Goal: Information Seeking & Learning: Check status

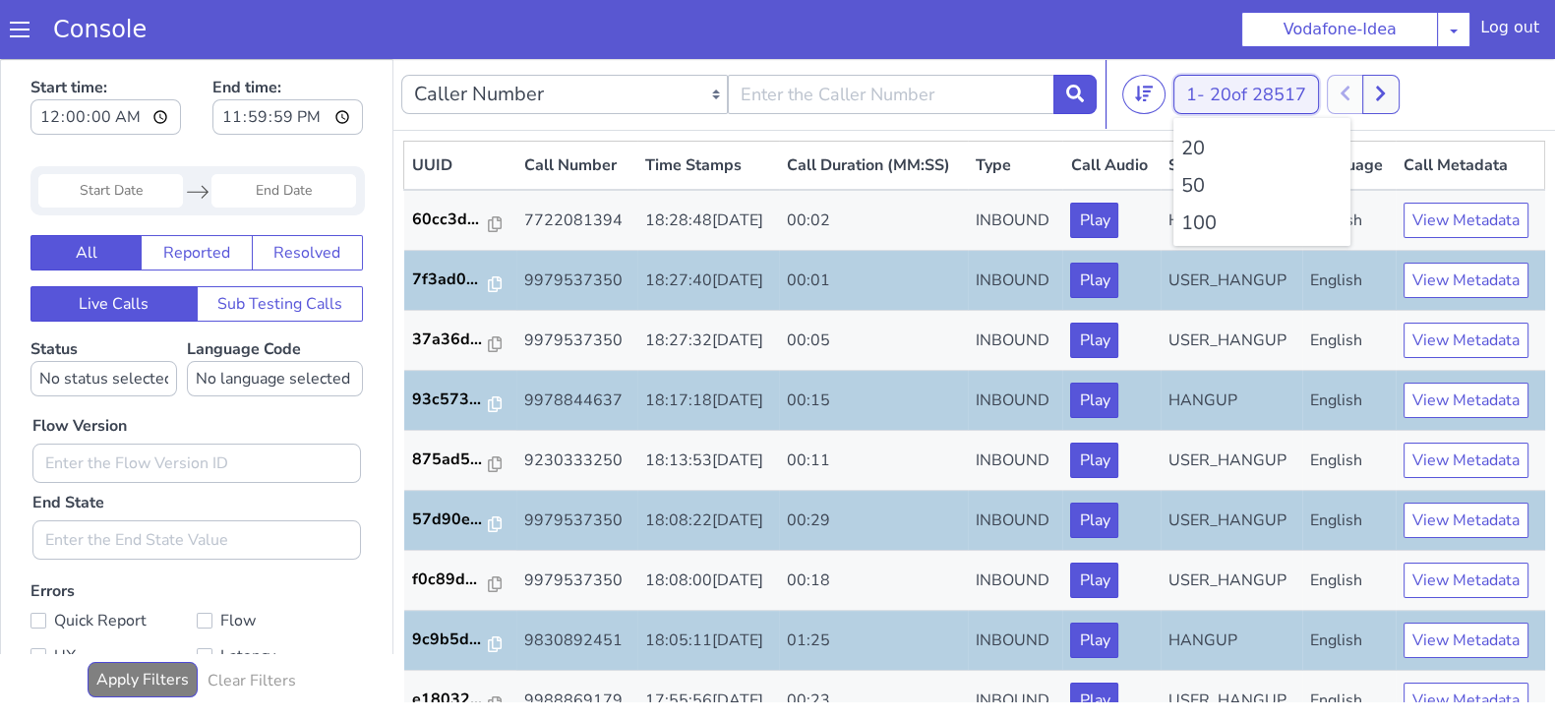
click at [1226, 93] on span "20 of 28517" at bounding box center [1257, 95] width 96 height 24
click at [1191, 217] on li "100" at bounding box center [1261, 222] width 161 height 29
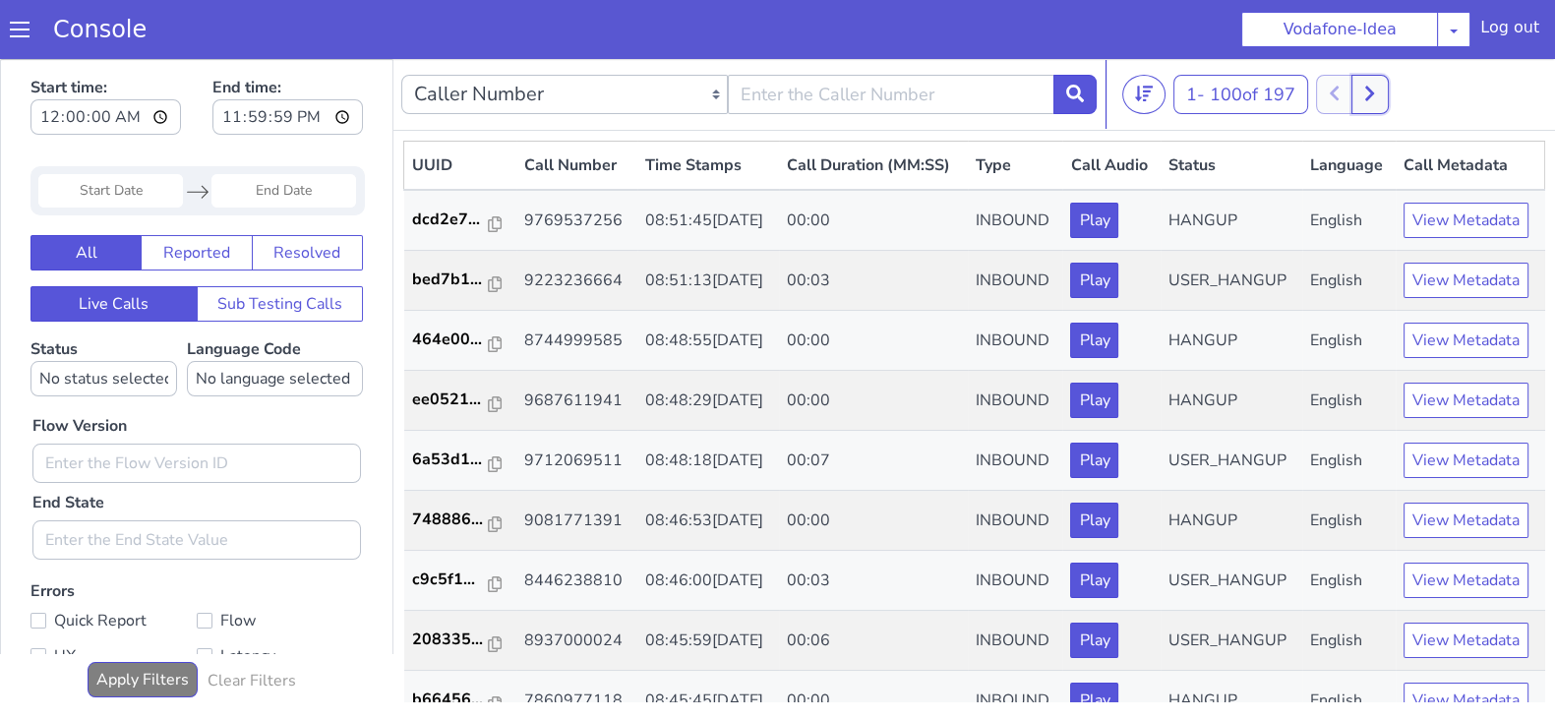
click at [1387, 100] on button at bounding box center [1369, 94] width 36 height 39
click at [1357, 95] on icon at bounding box center [1355, 94] width 11 height 18
click at [1375, 99] on icon at bounding box center [1369, 94] width 11 height 18
click at [1353, 91] on button at bounding box center [1355, 94] width 36 height 39
click at [1375, 89] on icon at bounding box center [1369, 94] width 11 height 18
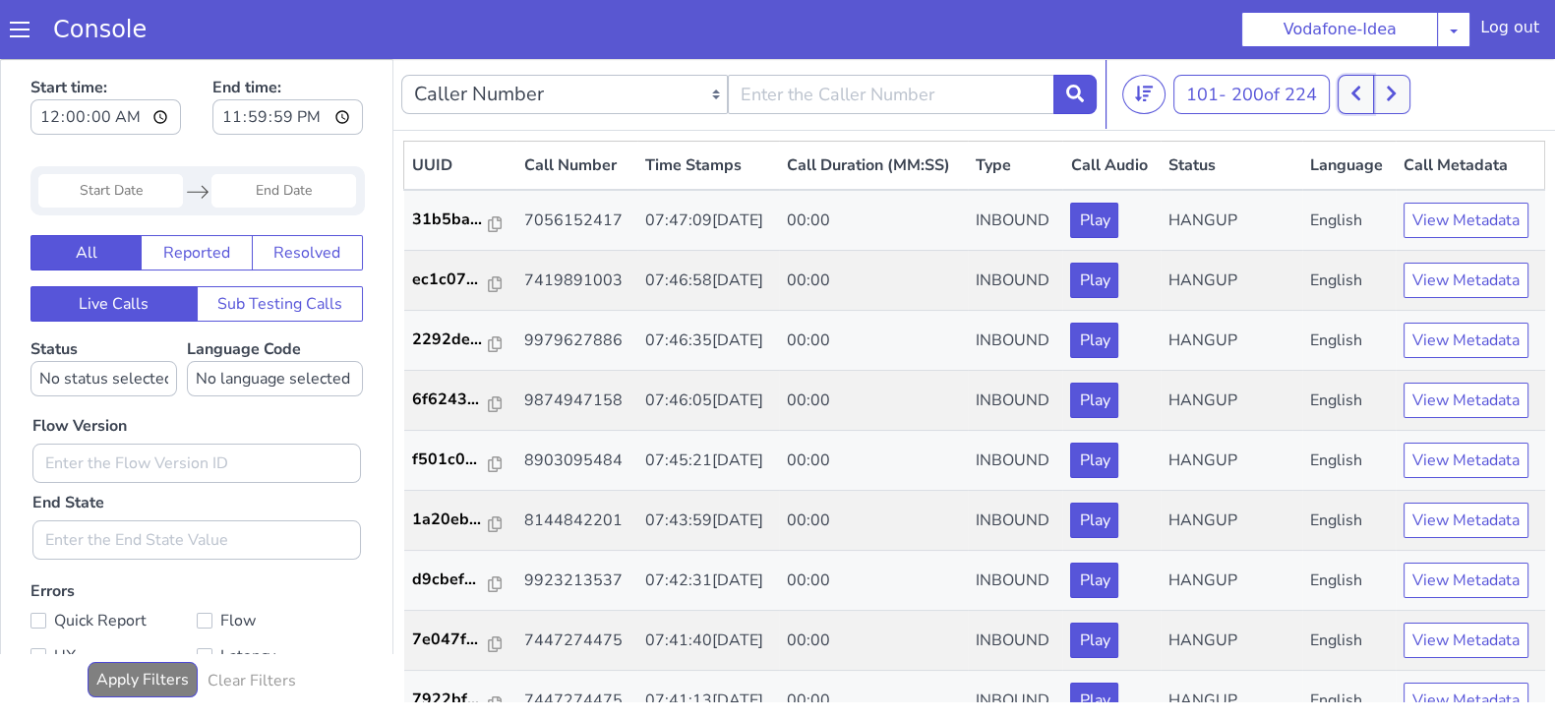
click at [1360, 88] on icon at bounding box center [1355, 94] width 9 height 15
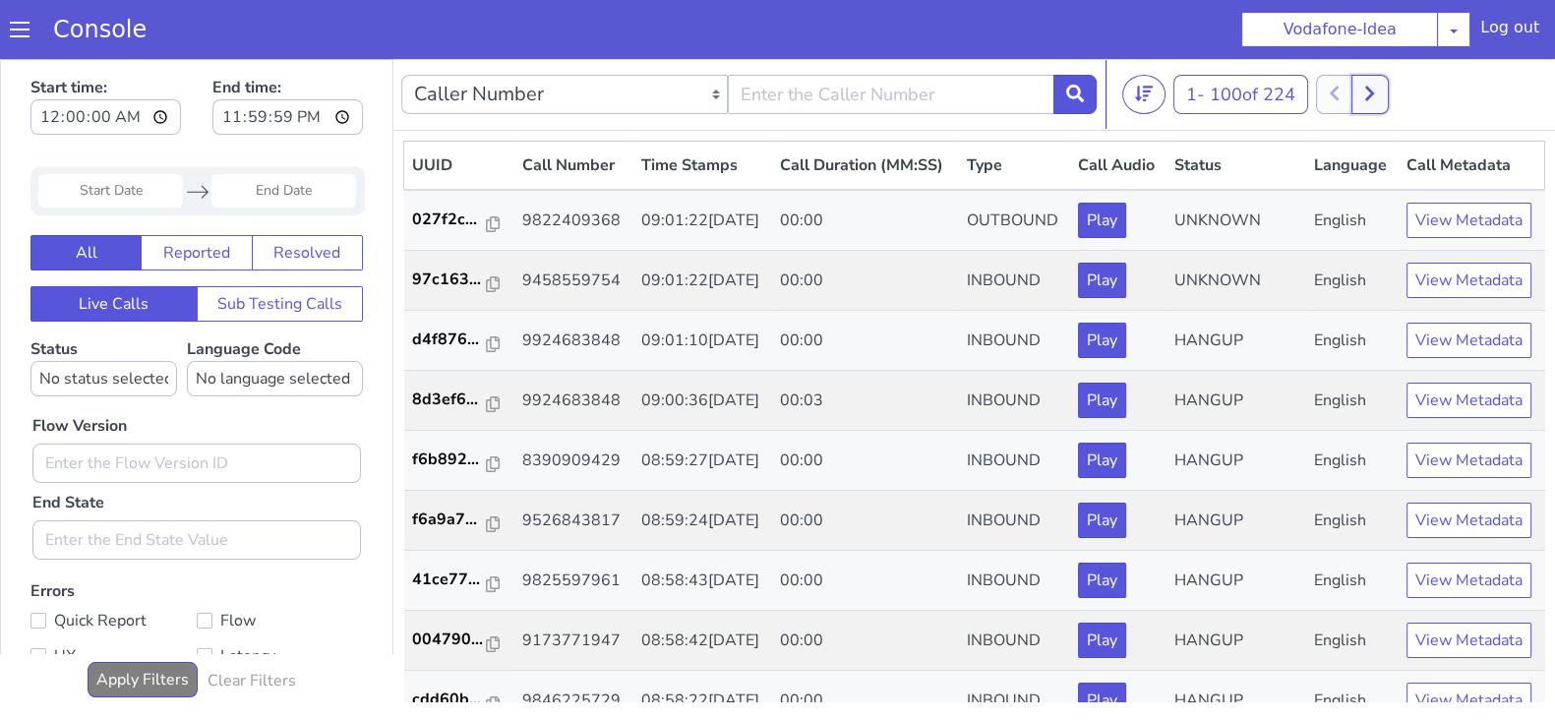
click at [1375, 89] on icon at bounding box center [1369, 94] width 11 height 18
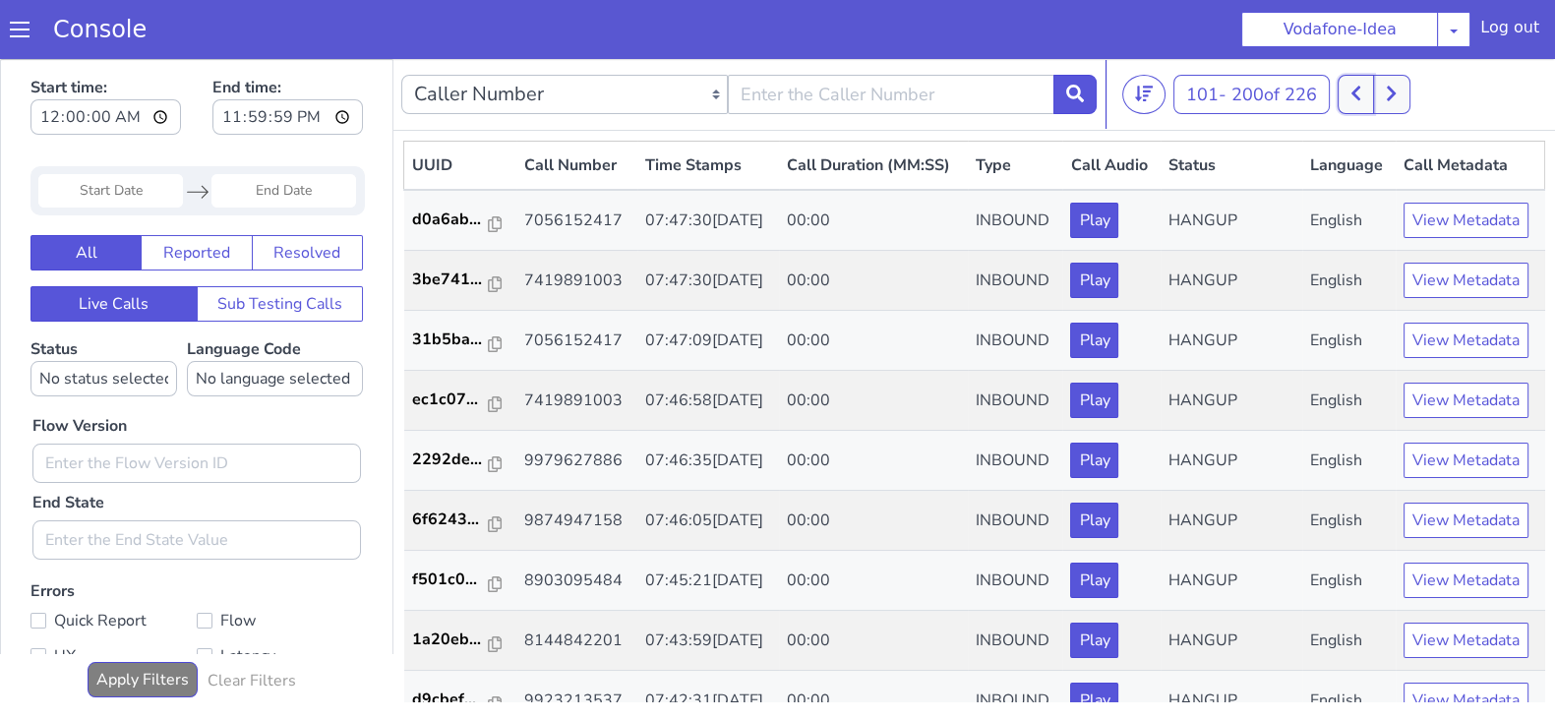
click at [1347, 89] on button at bounding box center [1355, 94] width 36 height 39
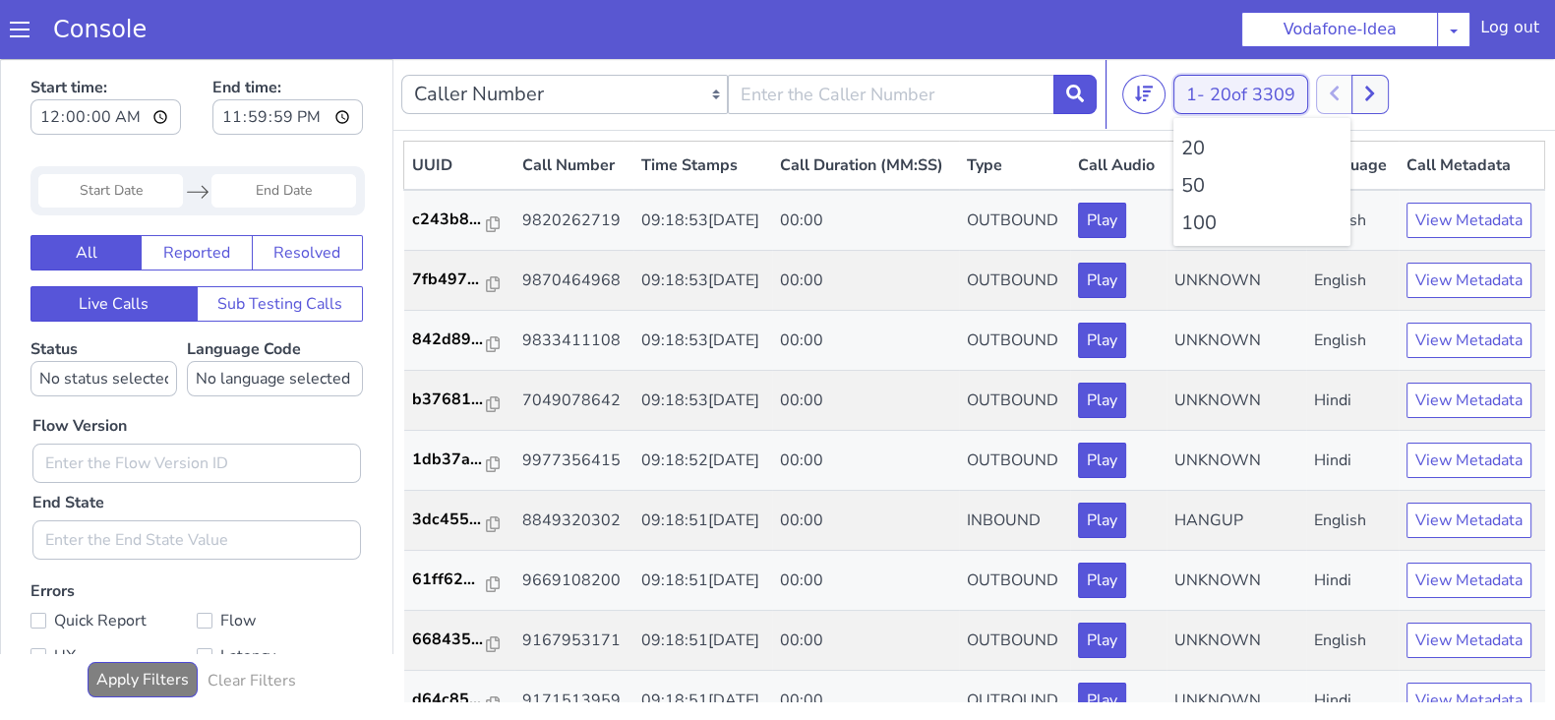
click at [1204, 105] on button "1 - 20 of 3309" at bounding box center [1240, 94] width 135 height 39
click at [1190, 233] on li "100" at bounding box center [1261, 222] width 161 height 29
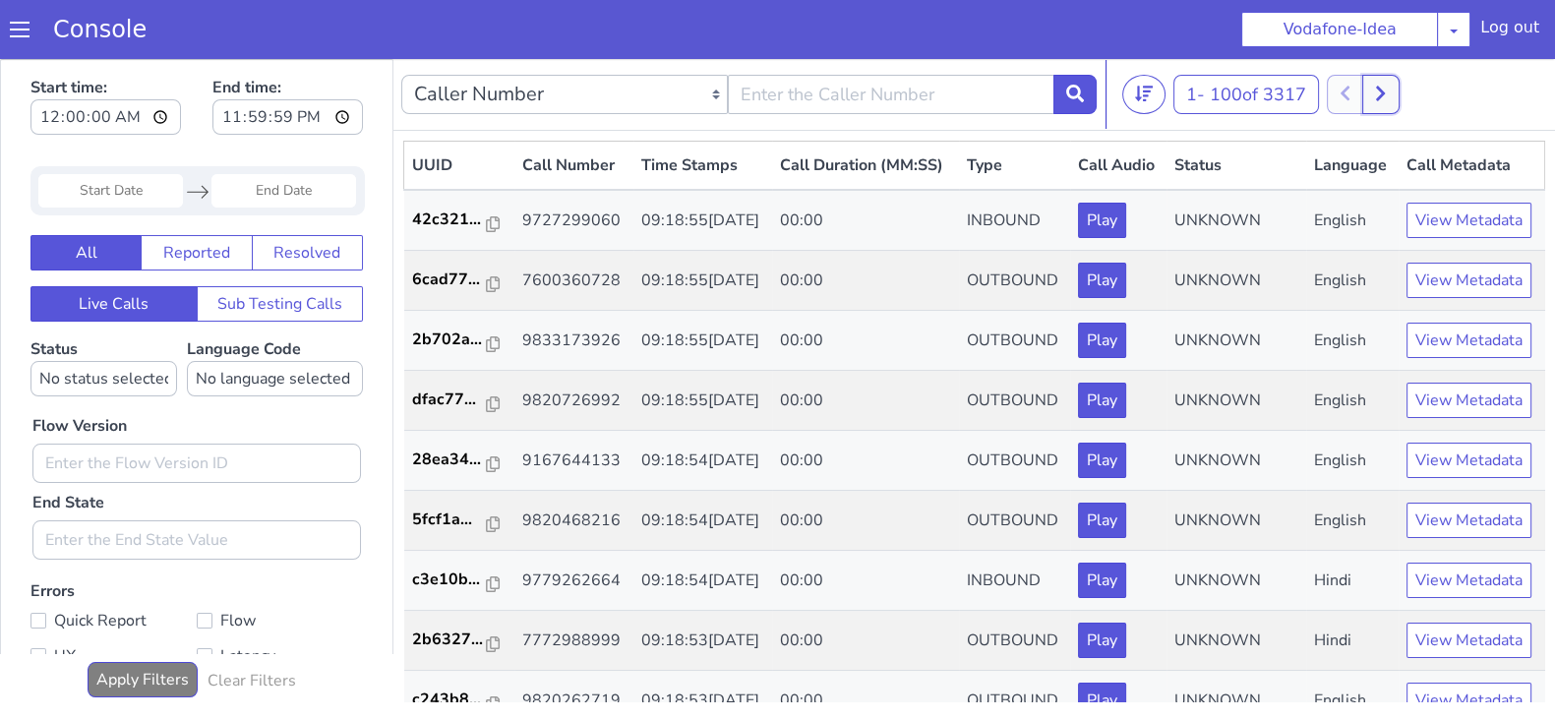
click at [1386, 79] on button at bounding box center [1380, 94] width 36 height 39
click at [1405, 95] on icon at bounding box center [1401, 94] width 9 height 15
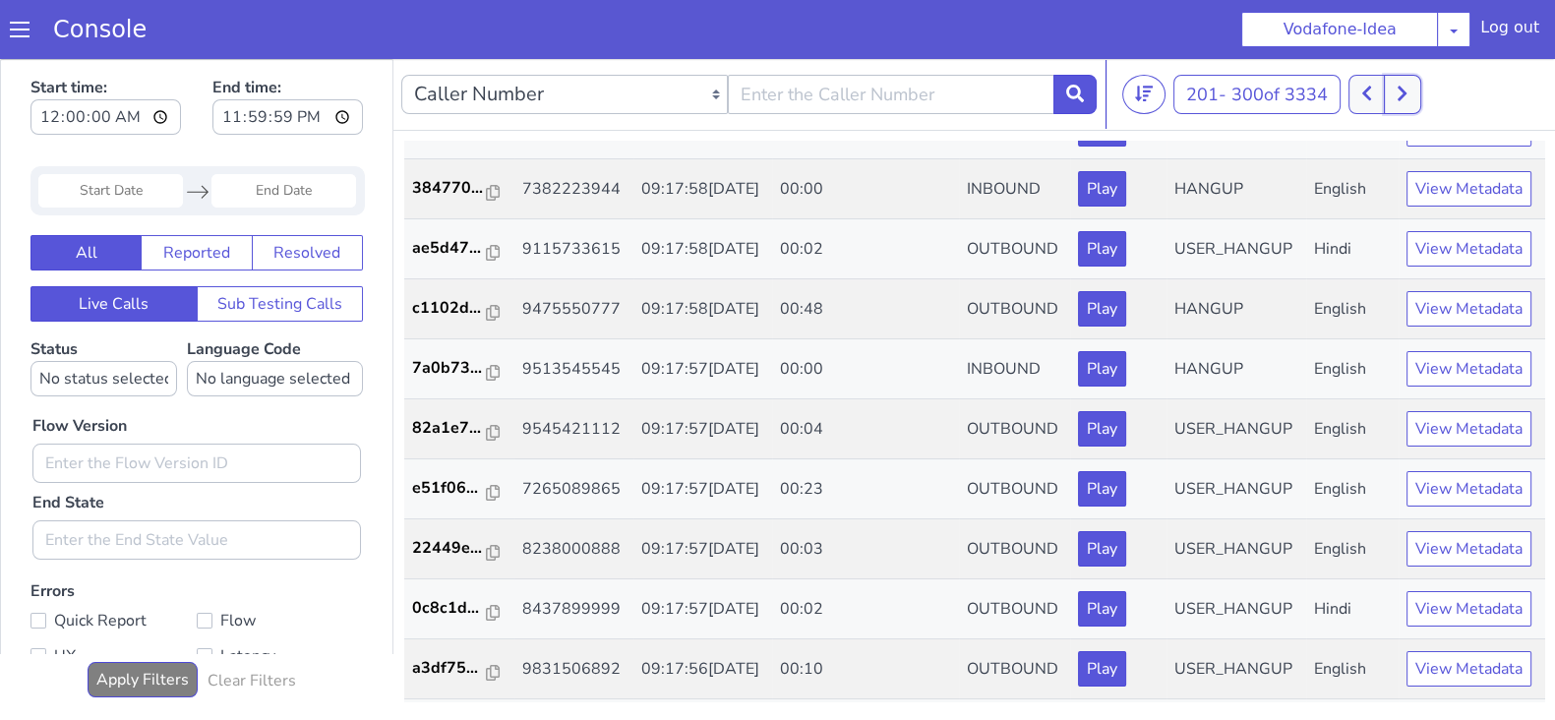
scroll to position [2871, 0]
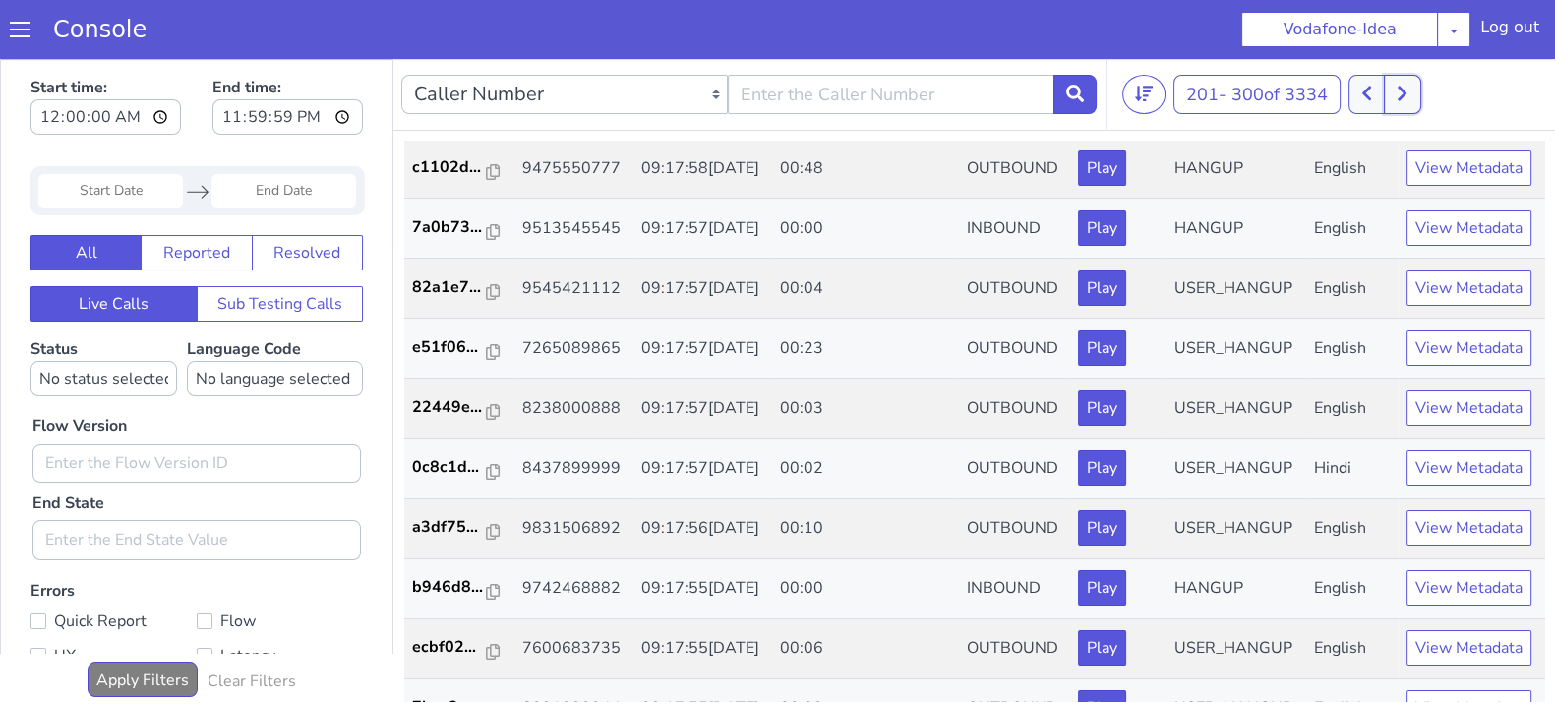
click at [1394, 103] on button at bounding box center [1402, 94] width 36 height 39
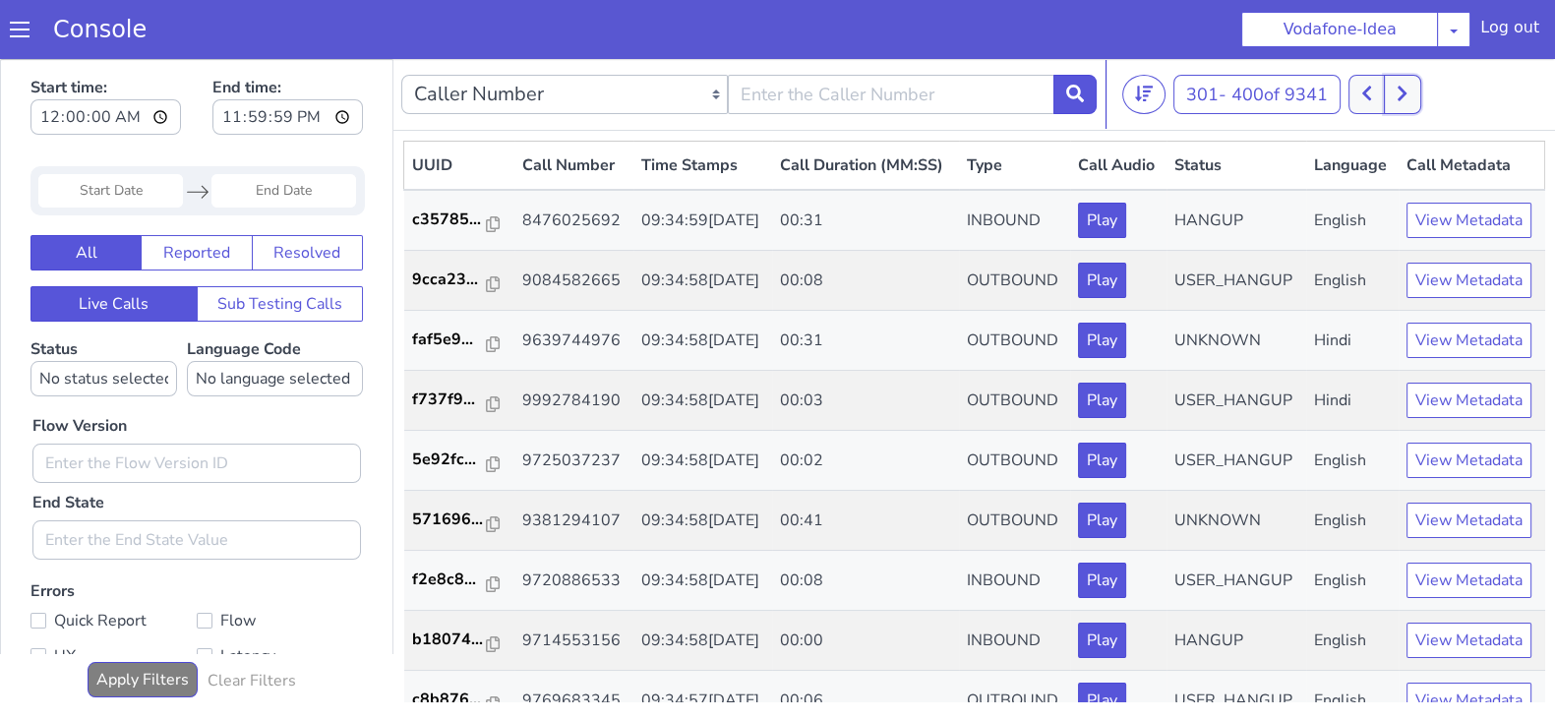
click at [1417, 93] on button at bounding box center [1402, 94] width 36 height 39
click at [1386, 88] on button at bounding box center [1377, 94] width 36 height 39
click at [1386, 87] on button at bounding box center [1377, 94] width 36 height 39
click at [1428, 103] on button at bounding box center [1412, 94] width 36 height 39
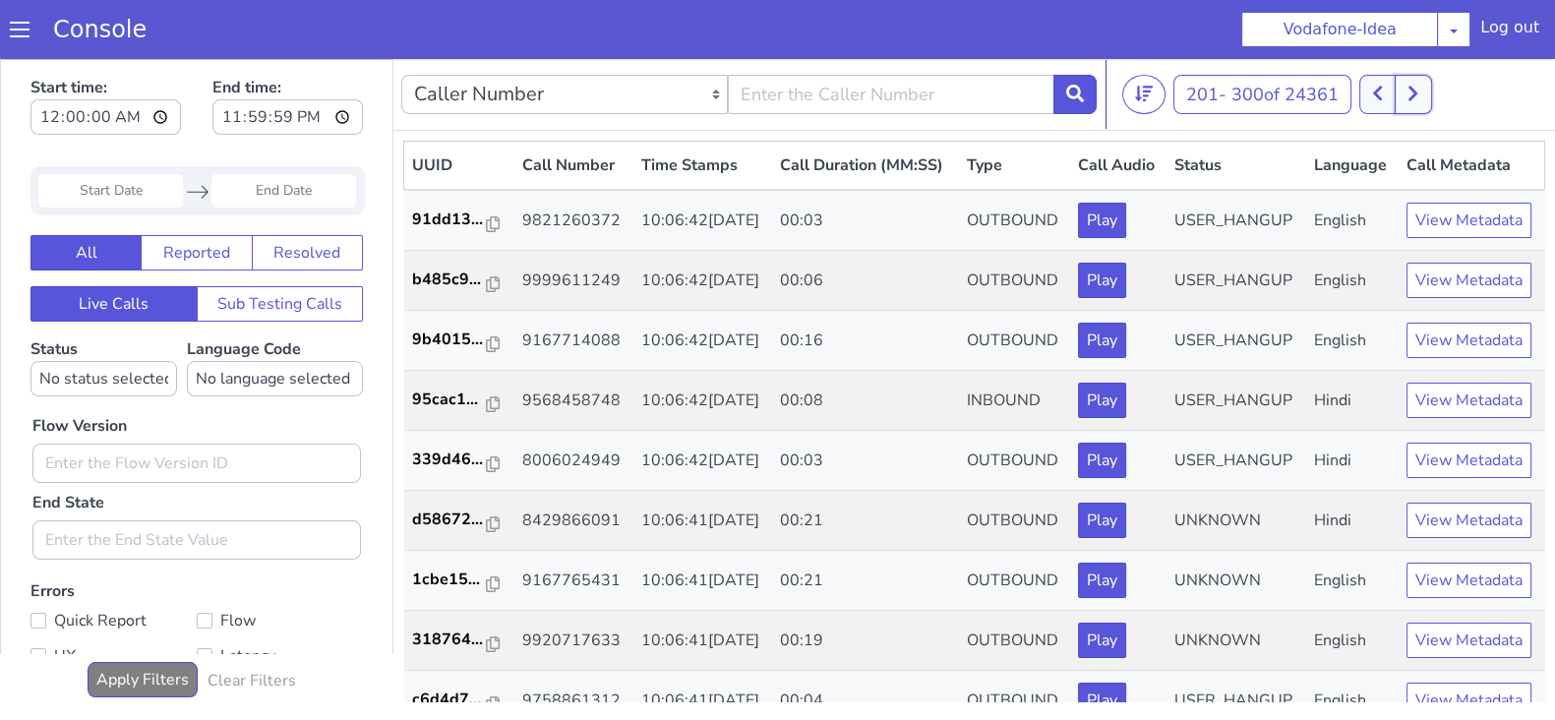
click at [1412, 79] on button at bounding box center [1412, 94] width 36 height 39
click at [1412, 111] on button at bounding box center [1412, 94] width 36 height 39
click at [1417, 90] on icon at bounding box center [1412, 94] width 9 height 15
click at [1388, 90] on button at bounding box center [1377, 94] width 36 height 39
click at [1431, 105] on button at bounding box center [1412, 94] width 36 height 39
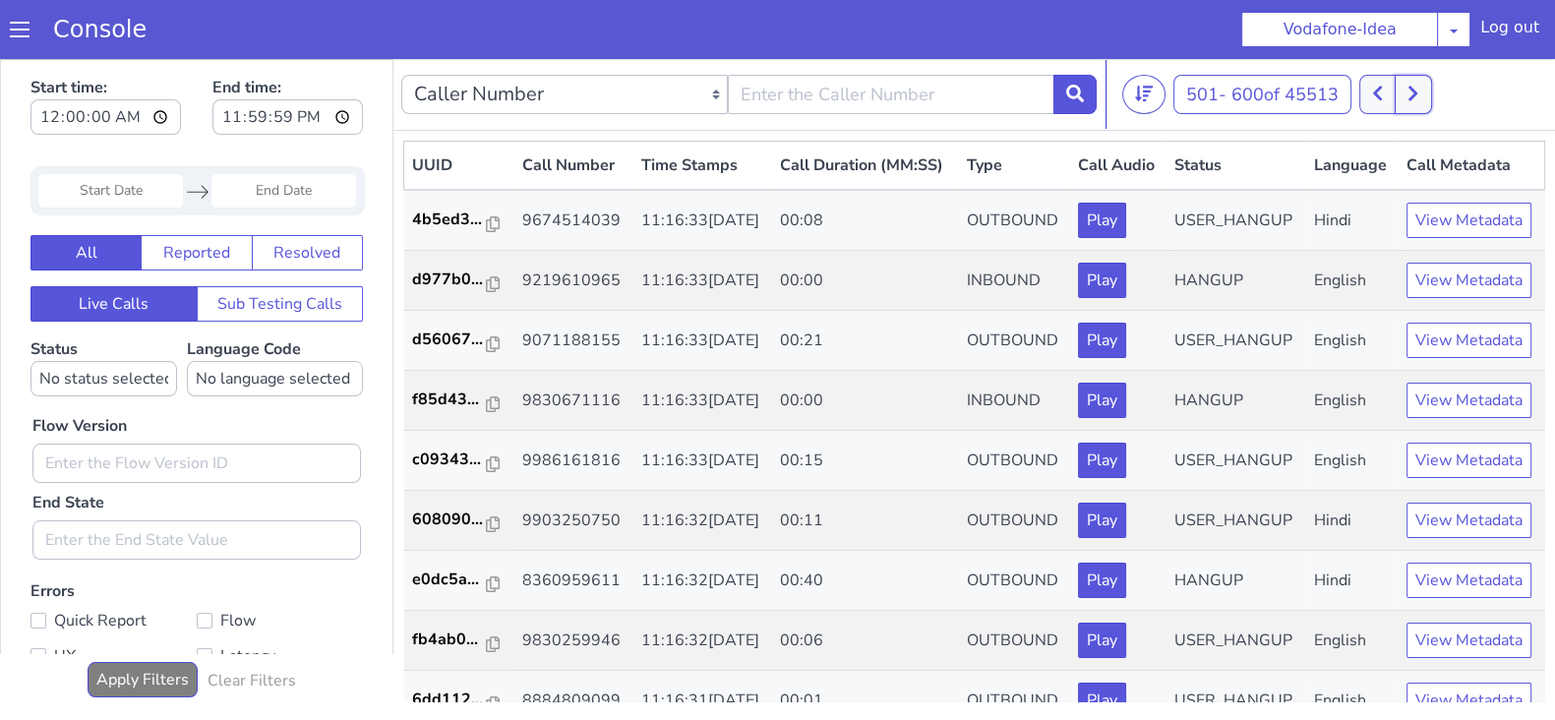
click at [1428, 103] on button at bounding box center [1412, 94] width 36 height 39
click at [1422, 89] on button at bounding box center [1412, 94] width 36 height 39
